Goal: Find specific page/section: Find specific page/section

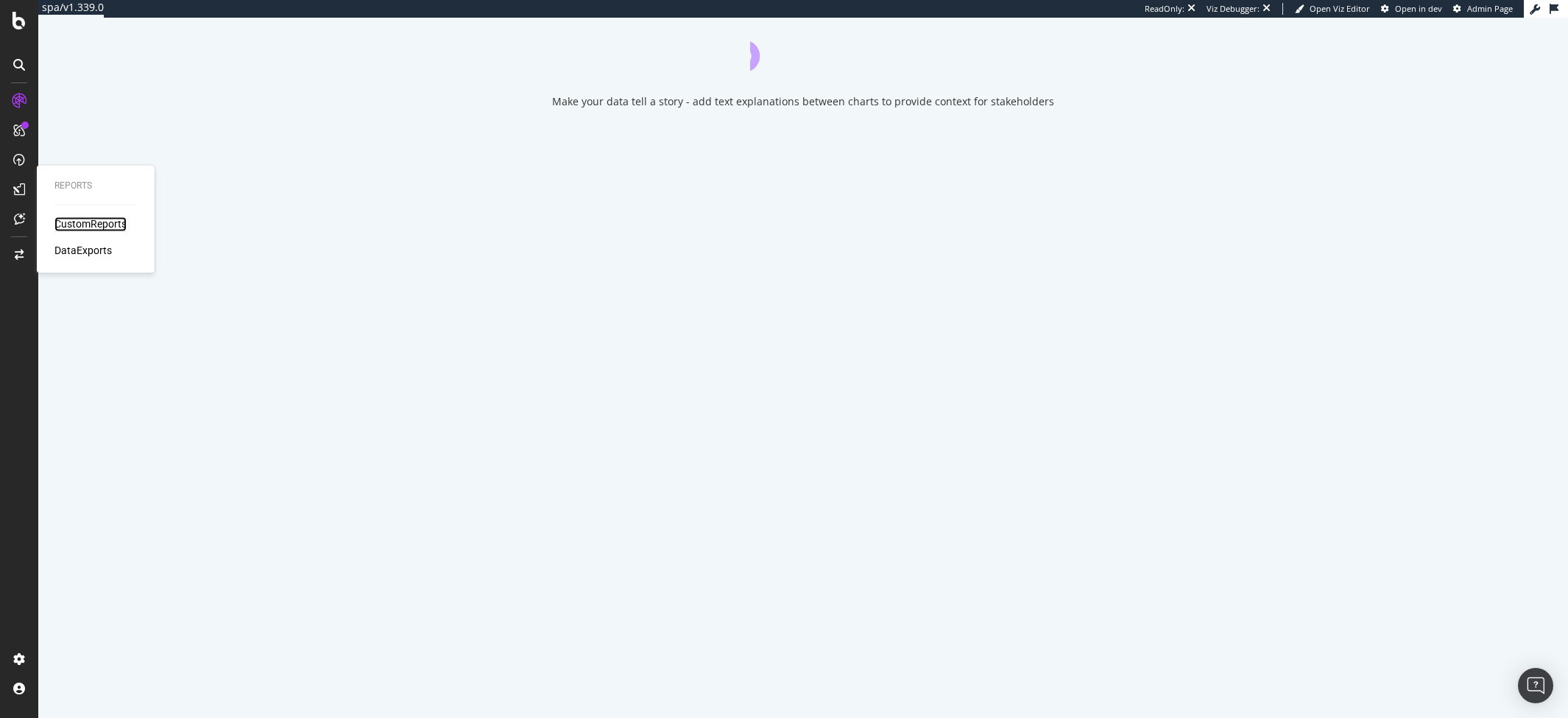
click at [64, 221] on div "CustomReports" at bounding box center [90, 224] width 72 height 15
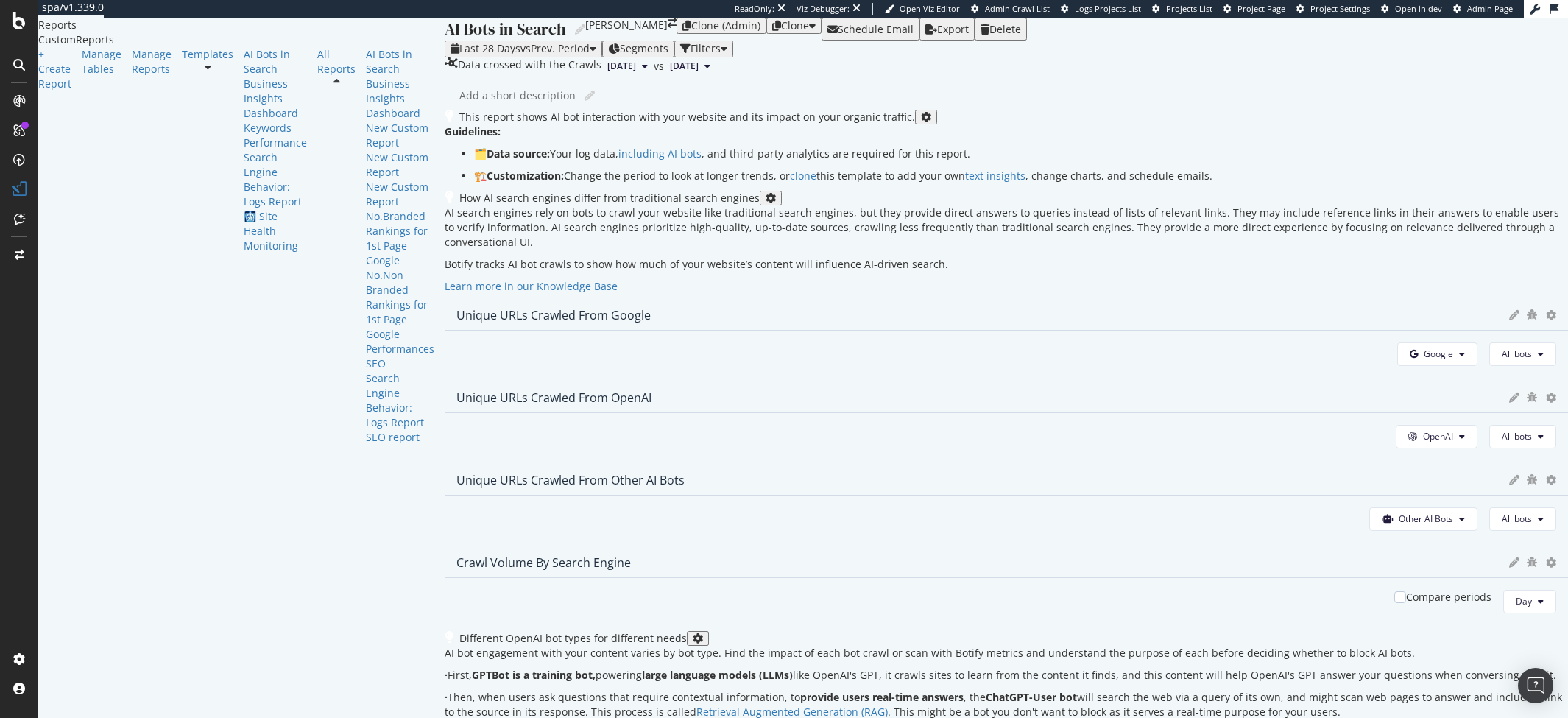
click at [1081, 56] on div "Last 28 Days vs Prev. Period Segments Filters" at bounding box center [1006, 48] width 1124 height 16
